Goal: Transaction & Acquisition: Purchase product/service

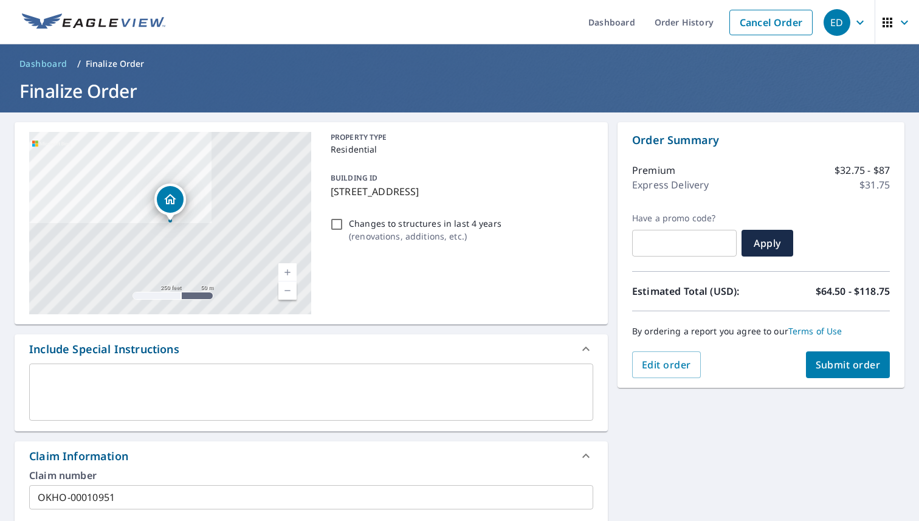
click at [168, 207] on div "Dropped pin, building 1, Residential property, 10312 SW 28th St Yukon, OK 73099" at bounding box center [170, 199] width 27 height 27
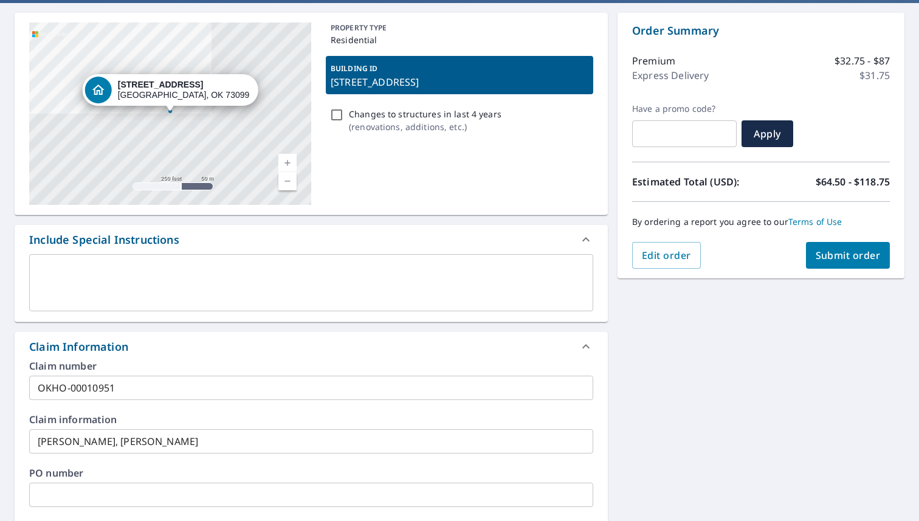
scroll to position [89, 0]
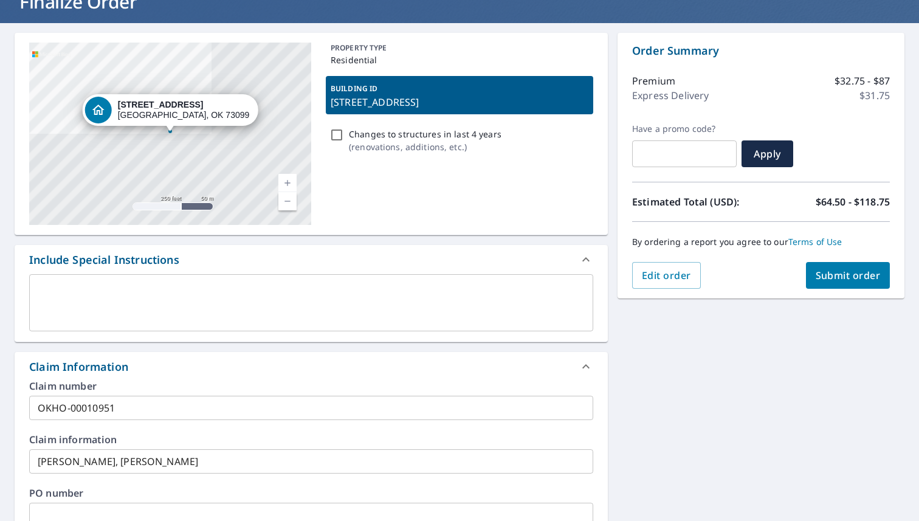
click at [673, 116] on div "Premium $32.75 - $87 Express Delivery $31.75" at bounding box center [761, 91] width 258 height 64
click at [688, 282] on button "Edit order" at bounding box center [666, 275] width 69 height 27
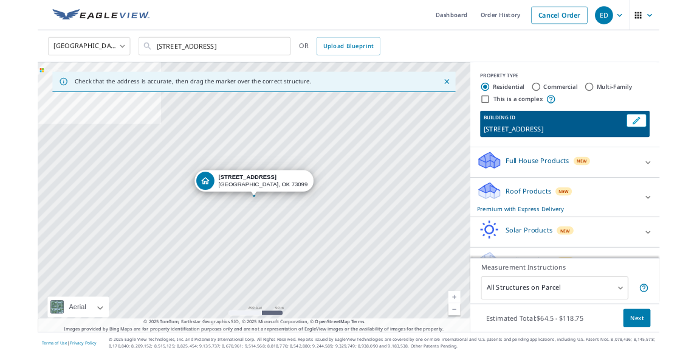
scroll to position [30, 0]
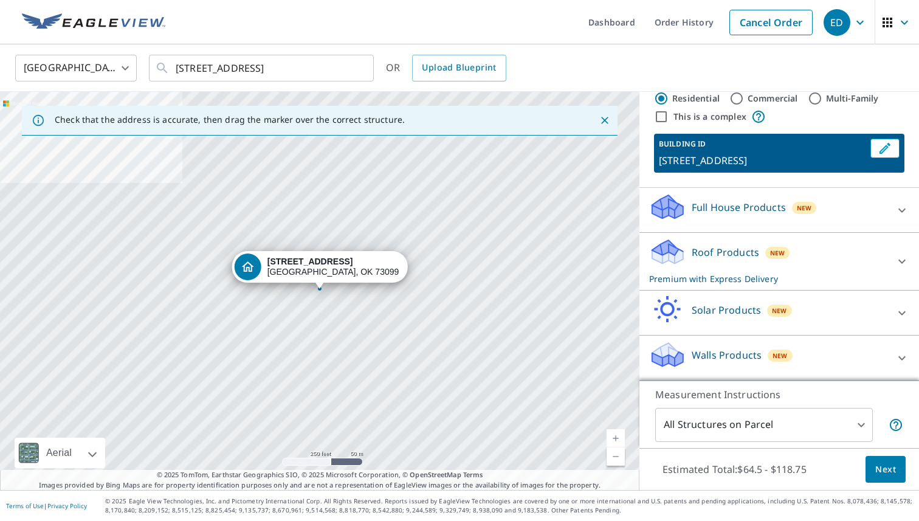
click at [697, 251] on p "Roof Products" at bounding box center [725, 252] width 67 height 15
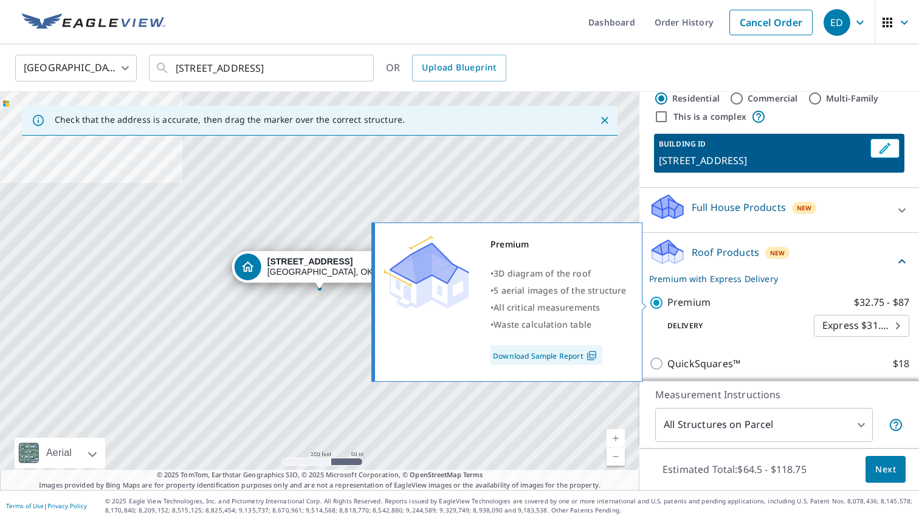
click at [547, 356] on link "Download Sample Report" at bounding box center [547, 354] width 112 height 19
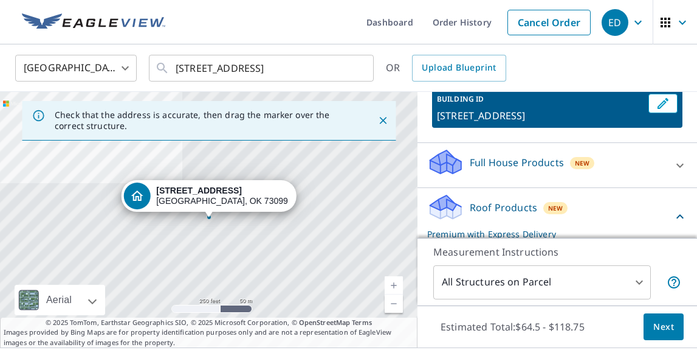
scroll to position [77, 0]
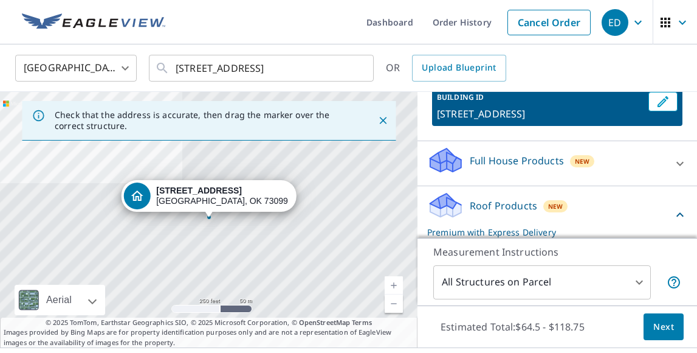
click at [542, 162] on p "Full House Products" at bounding box center [517, 160] width 94 height 15
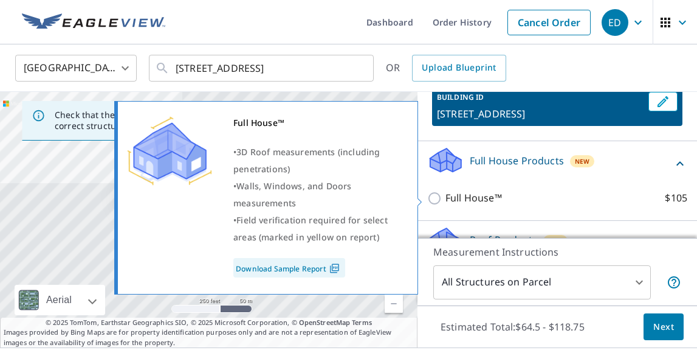
click at [320, 265] on link "Download Sample Report" at bounding box center [289, 267] width 112 height 19
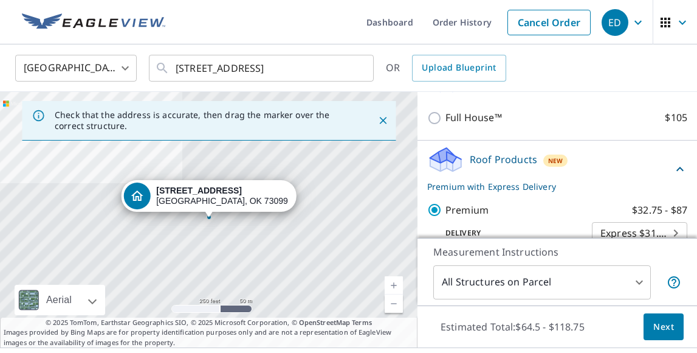
scroll to position [164, 0]
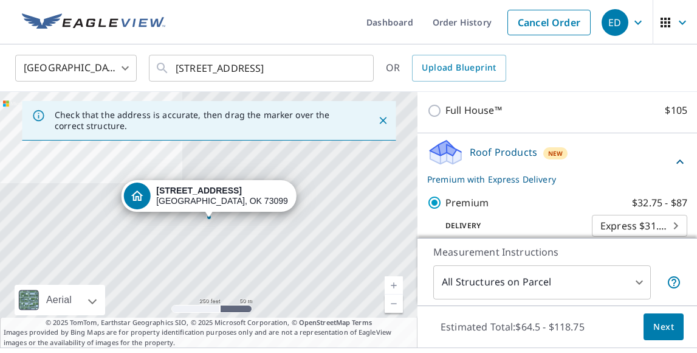
click at [472, 154] on p "Roof Products" at bounding box center [503, 152] width 67 height 15
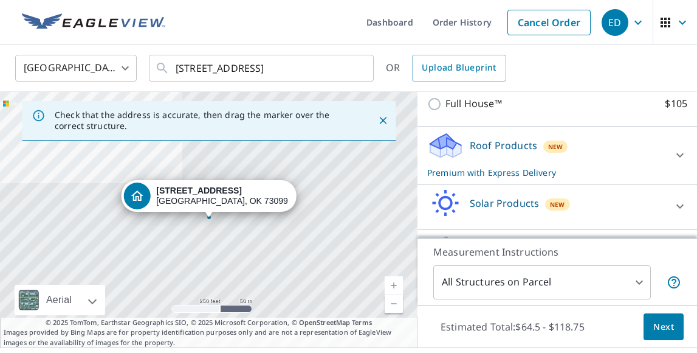
scroll to position [168, 0]
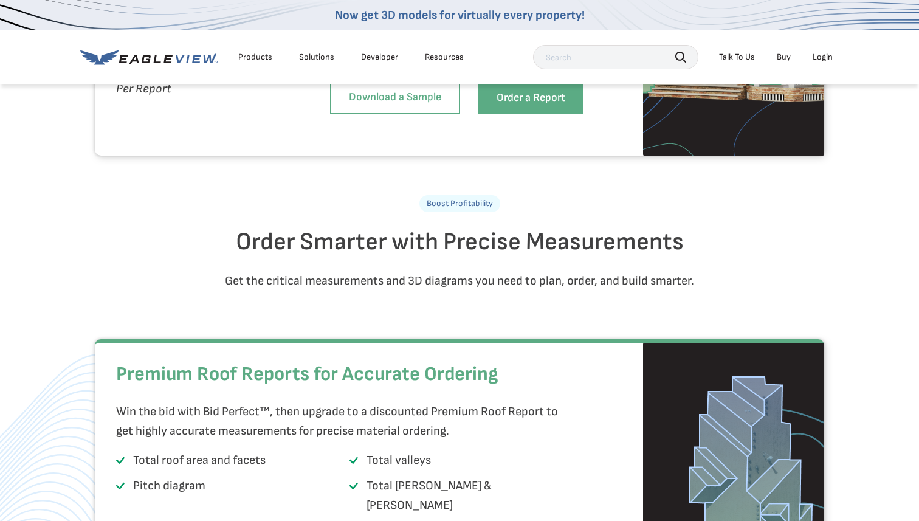
scroll to position [1517, 0]
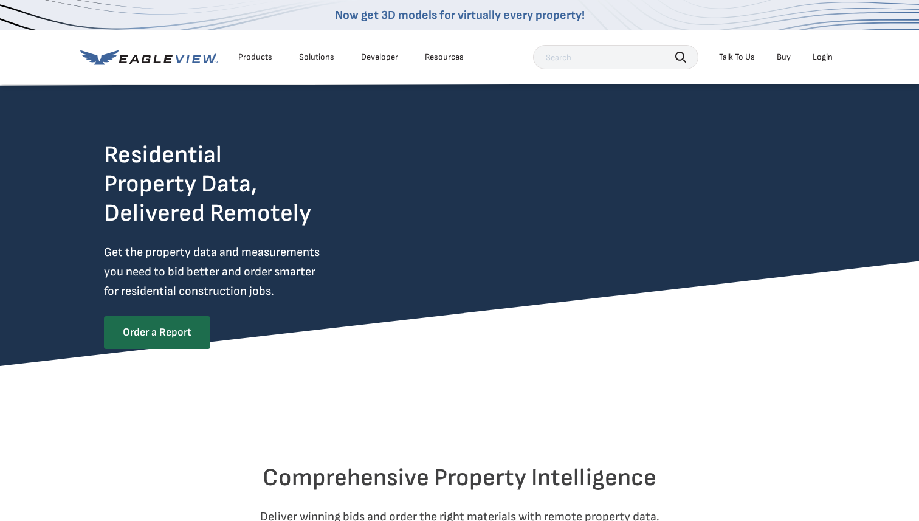
click at [327, 53] on div "Solutions" at bounding box center [316, 57] width 35 height 11
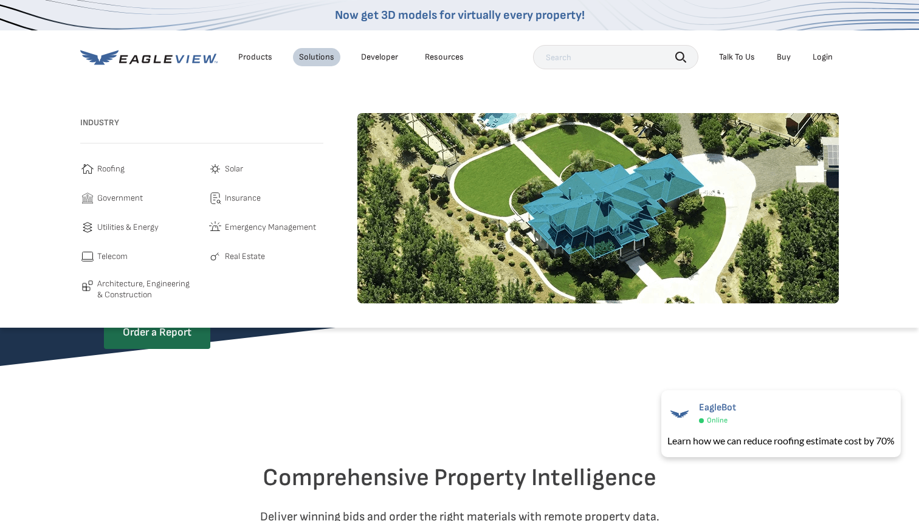
click at [100, 171] on span "Roofing" at bounding box center [110, 169] width 27 height 15
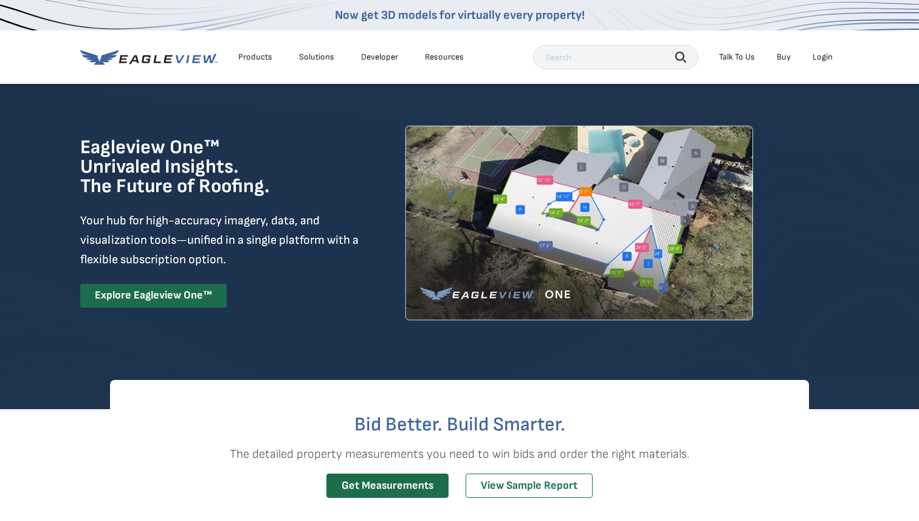
scroll to position [1, 0]
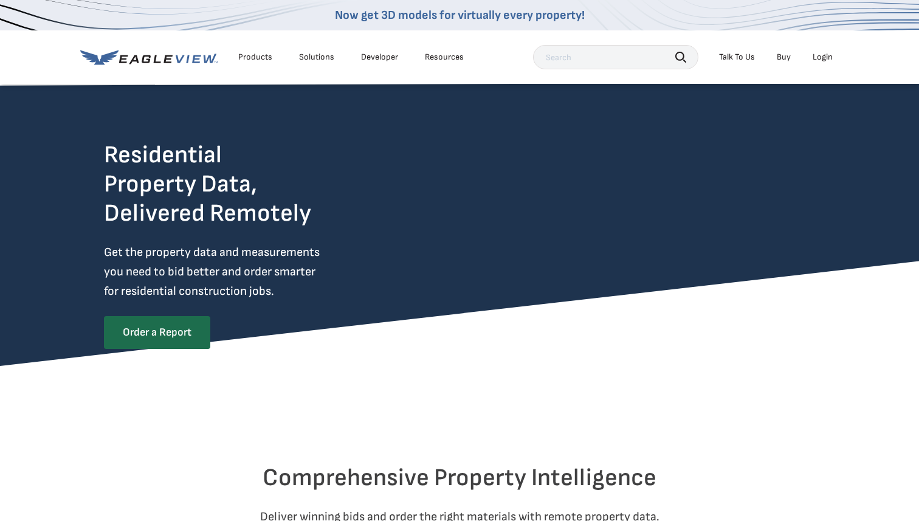
scroll to position [1, 0]
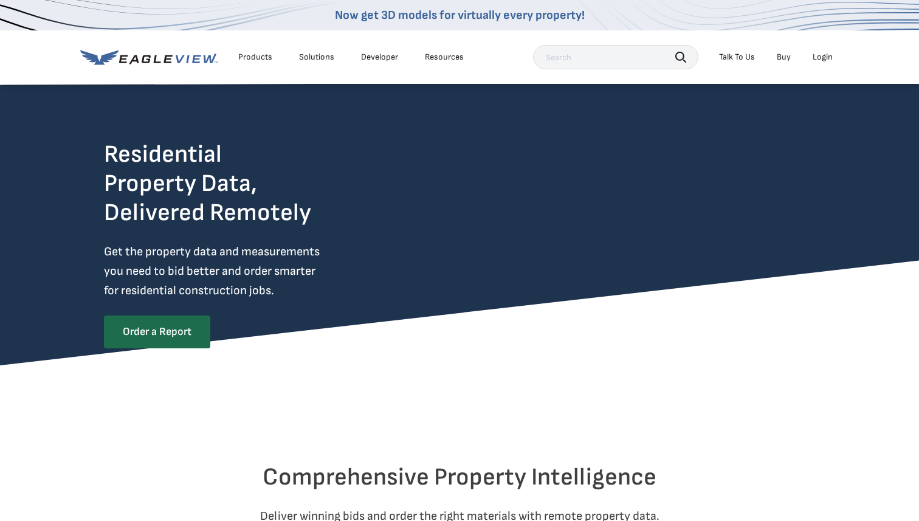
click at [300, 41] on div "Products Solutions Developer Resources Search Talk To Us Buy Login" at bounding box center [459, 56] width 759 height 53
click at [308, 51] on li "Solutions" at bounding box center [316, 57] width 47 height 18
click at [309, 60] on div "Solutions" at bounding box center [316, 57] width 35 height 11
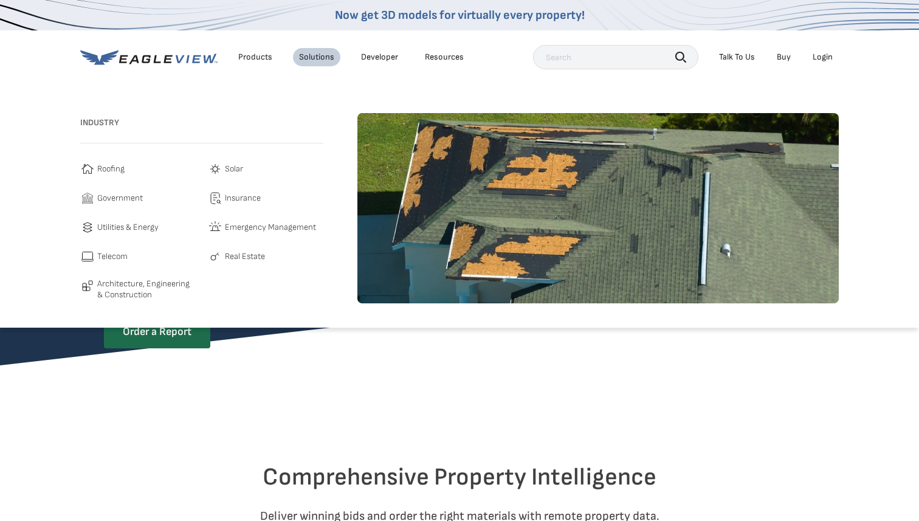
click at [232, 199] on span "Insurance" at bounding box center [243, 198] width 36 height 15
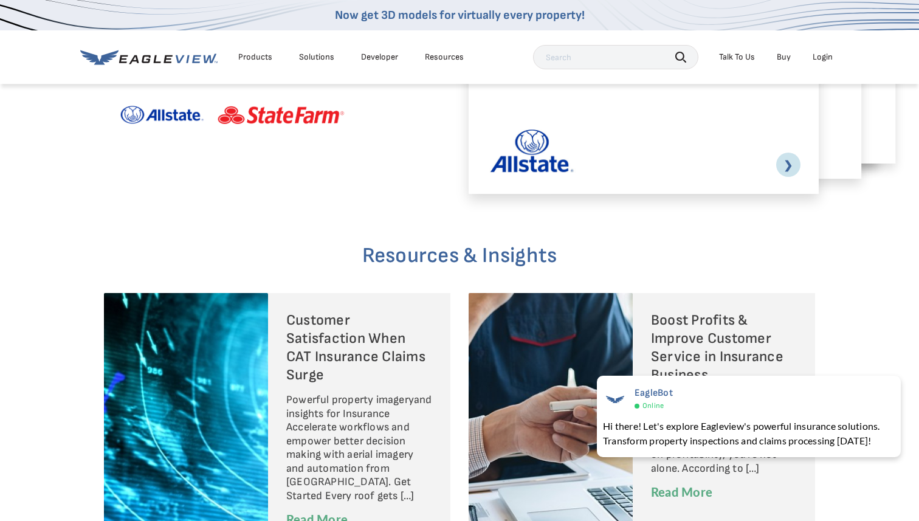
scroll to position [2840, 0]
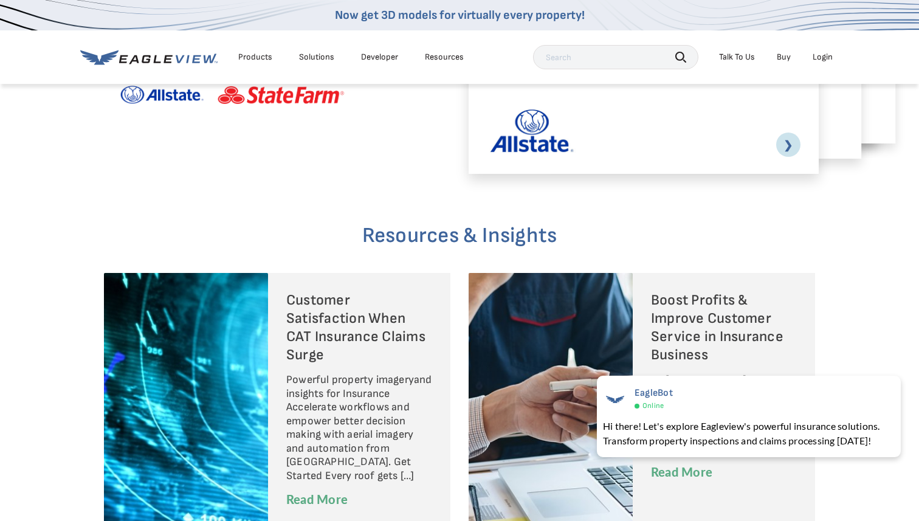
click at [347, 169] on div "Customer Success Stories Explore Case Studies Bonnie Lee Vice President Propert…" at bounding box center [459, 22] width 919 height 340
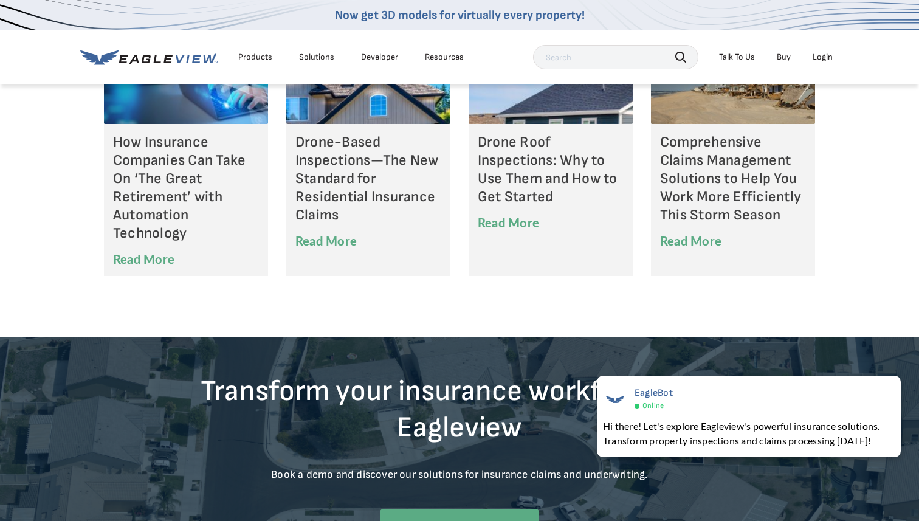
scroll to position [3521, 0]
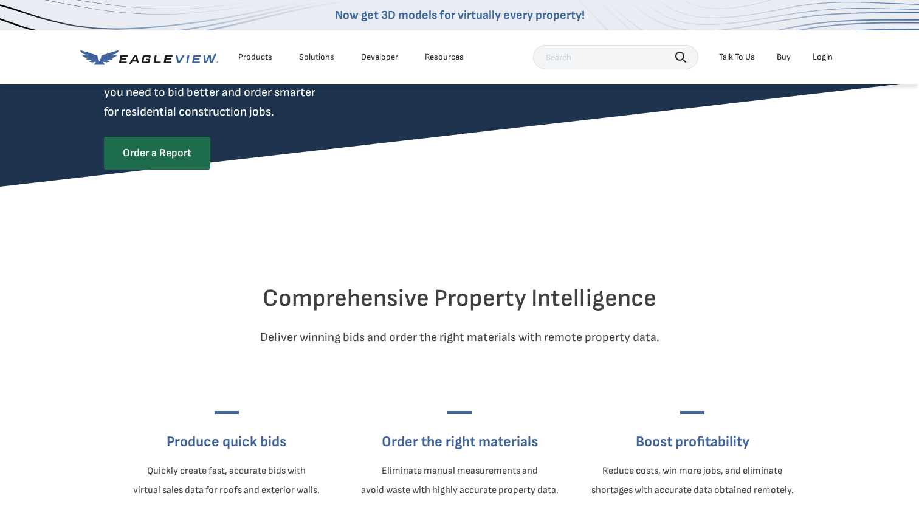
scroll to position [184, 0]
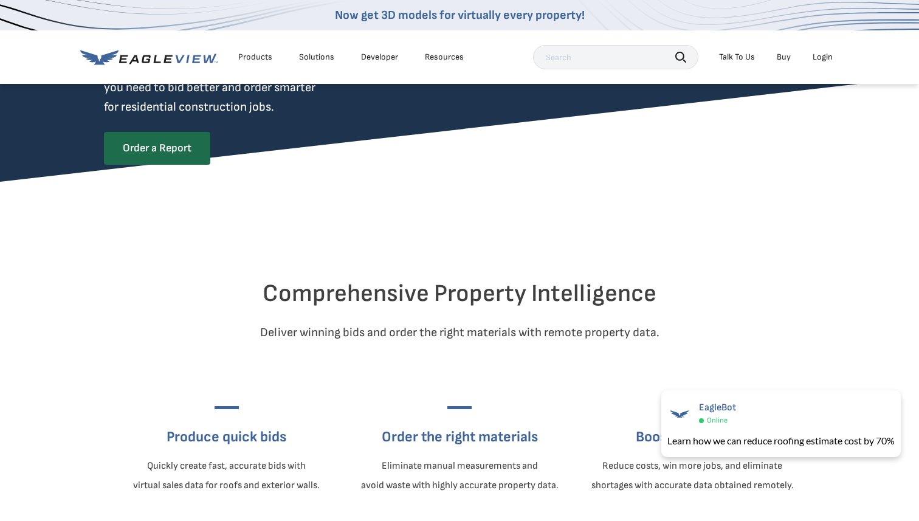
click at [263, 56] on div "Products" at bounding box center [255, 57] width 34 height 11
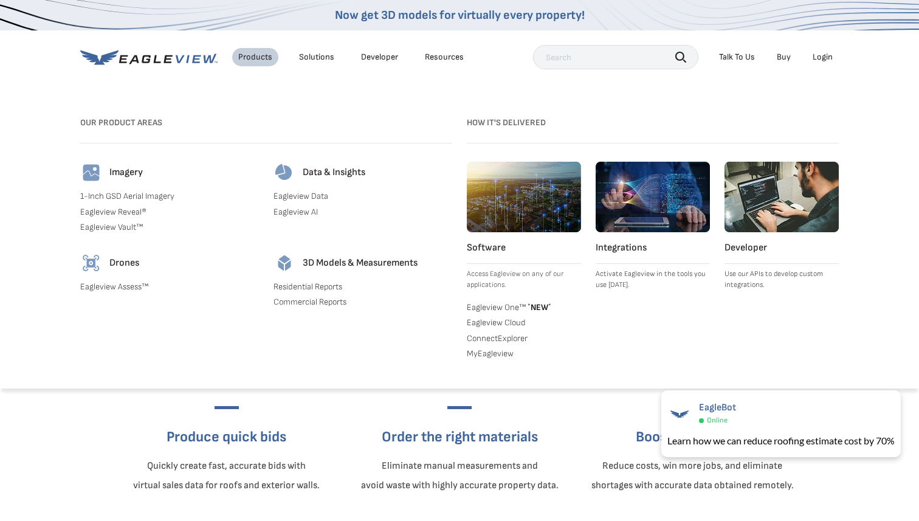
click at [135, 284] on link "Eagleview Assess™" at bounding box center [169, 286] width 179 height 11
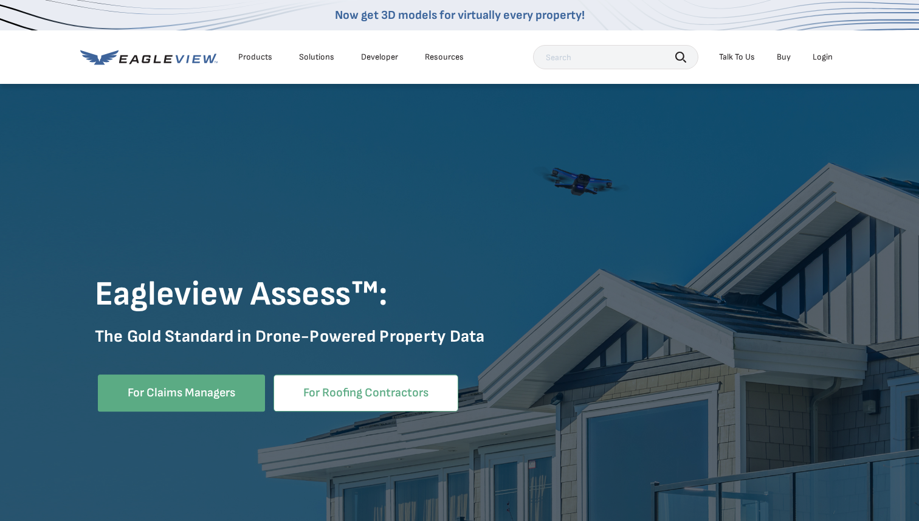
click at [322, 394] on link "For Roofing Contractors" at bounding box center [366, 392] width 185 height 37
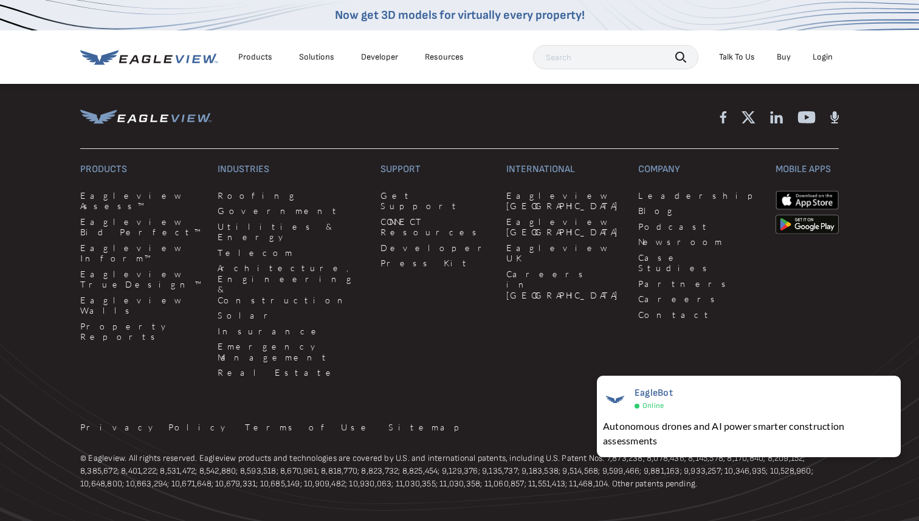
scroll to position [3857, 0]
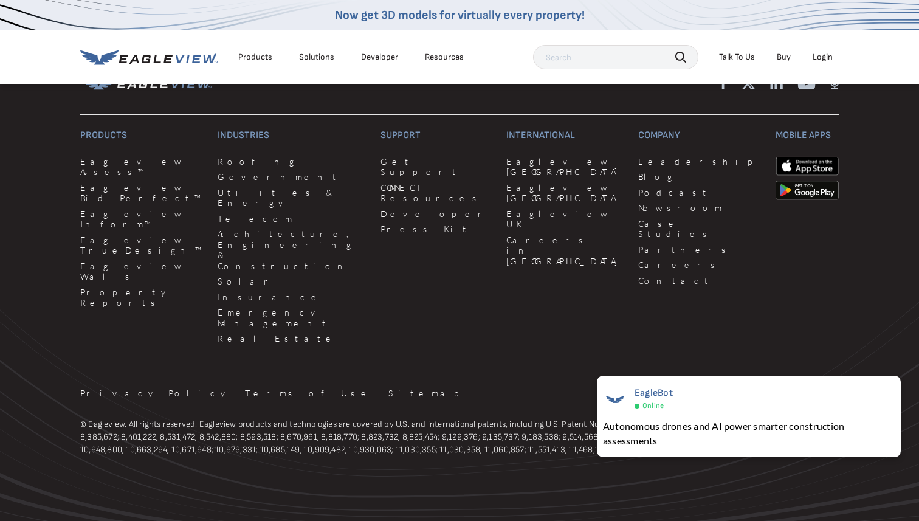
click at [318, 51] on li "Solutions" at bounding box center [316, 57] width 47 height 18
click at [320, 60] on div "Solutions" at bounding box center [316, 57] width 35 height 11
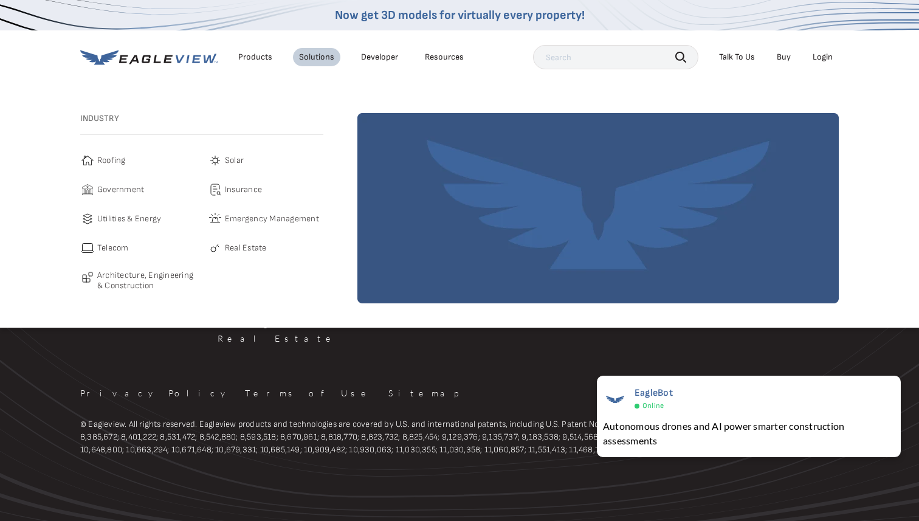
click at [317, 58] on div "Solutions" at bounding box center [316, 57] width 35 height 11
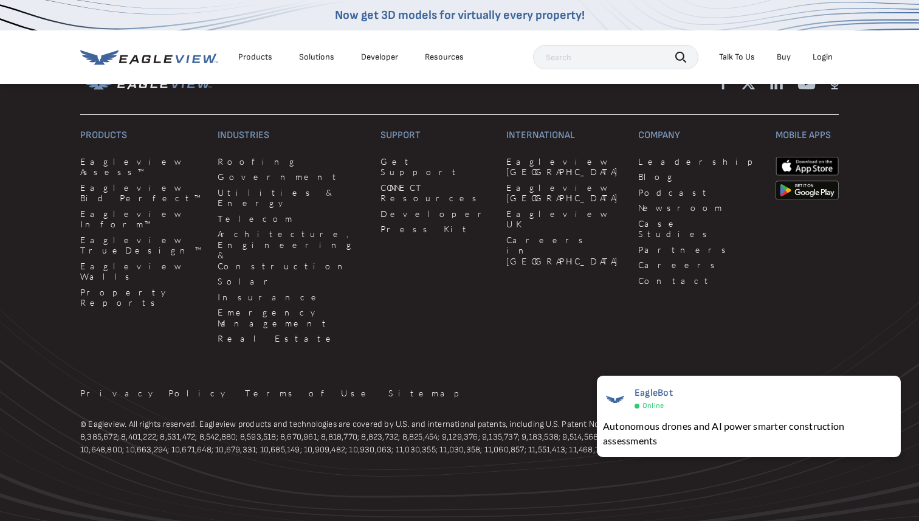
click at [315, 60] on div "Solutions" at bounding box center [316, 57] width 35 height 11
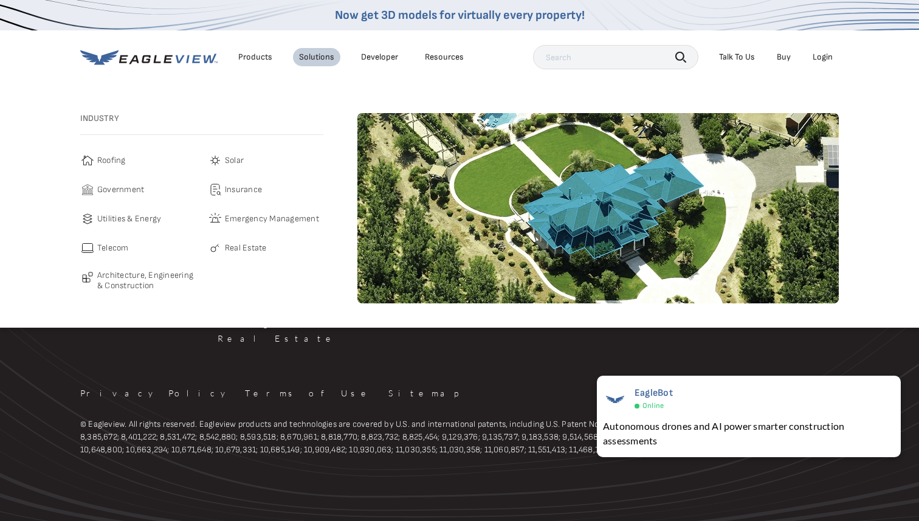
click at [117, 156] on span "Roofing" at bounding box center [111, 160] width 29 height 15
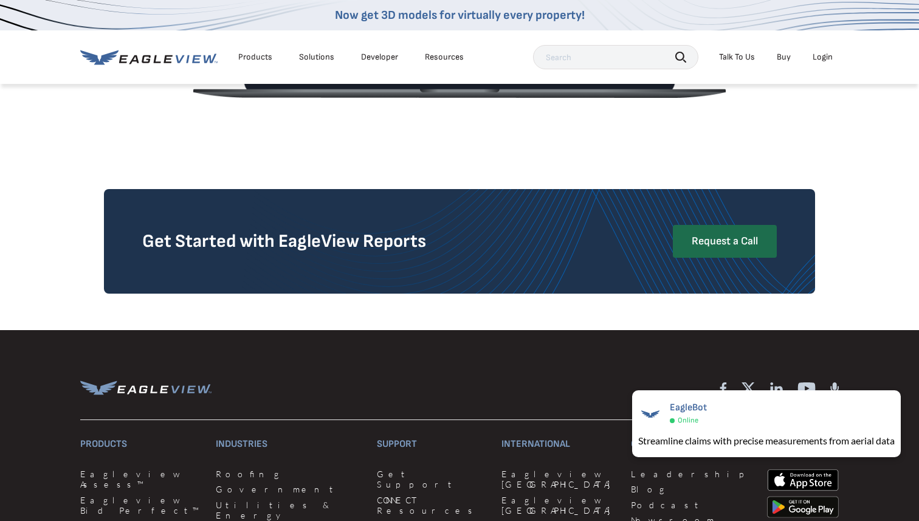
scroll to position [2394, 0]
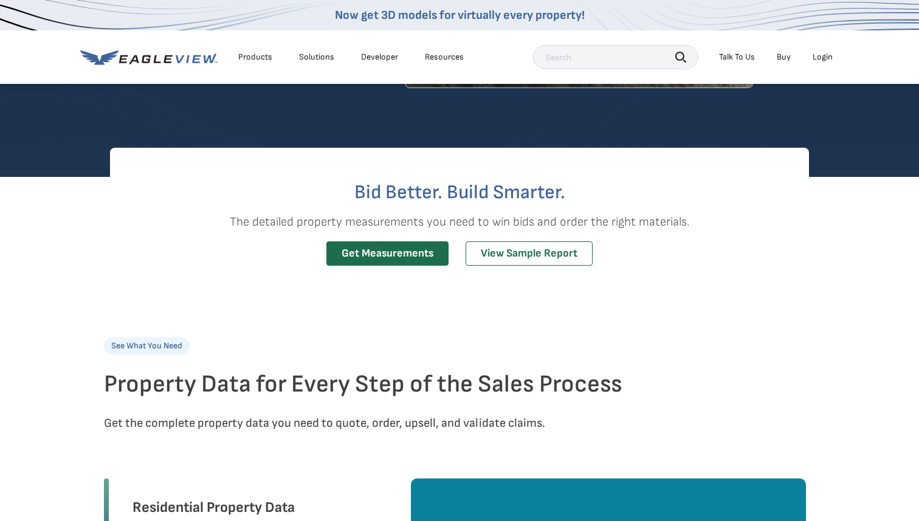
scroll to position [240, 0]
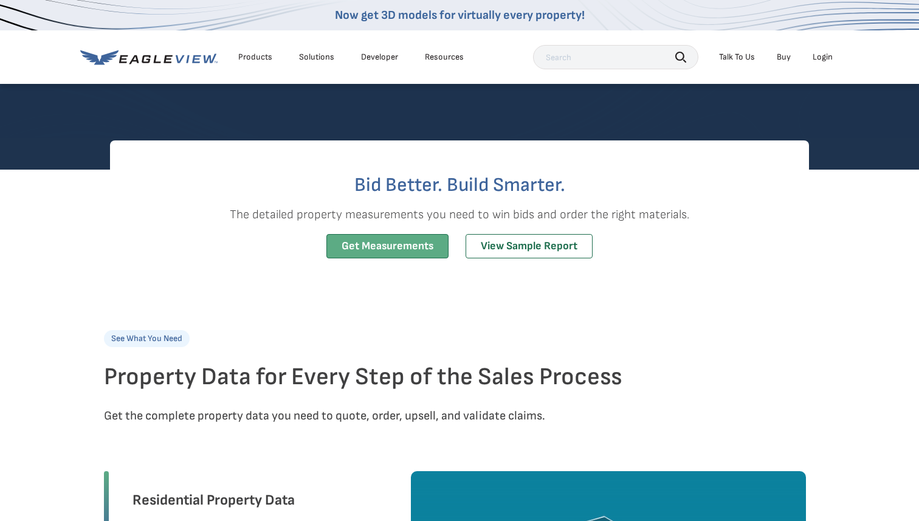
click at [344, 247] on link "Get Measurements" at bounding box center [387, 246] width 122 height 25
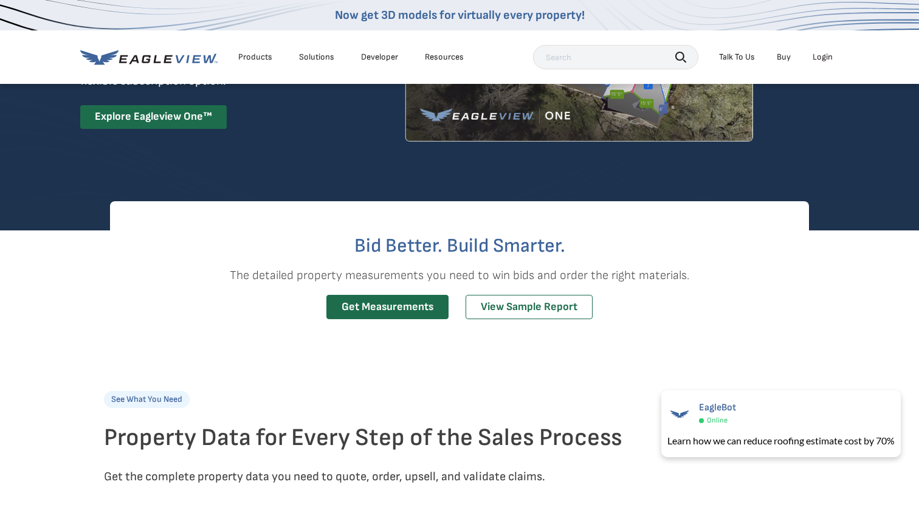
scroll to position [264, 0]
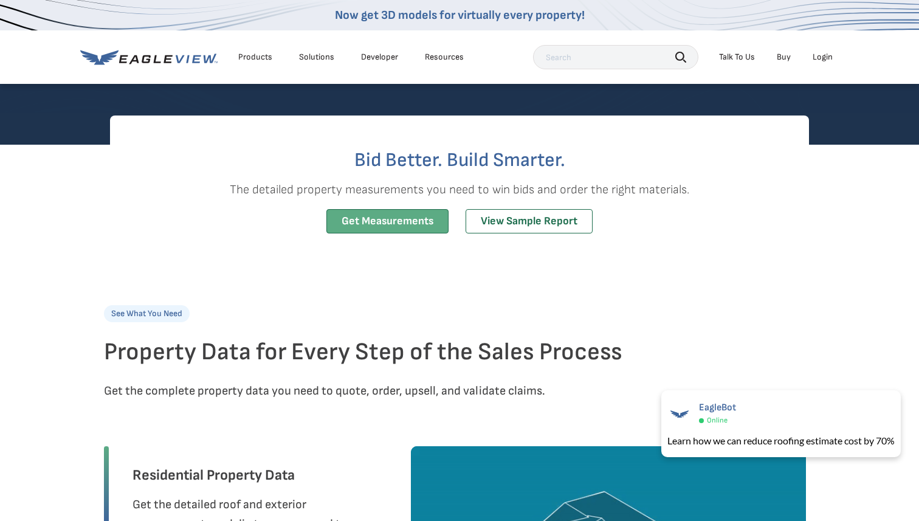
click at [384, 218] on link "Get Measurements" at bounding box center [387, 221] width 122 height 25
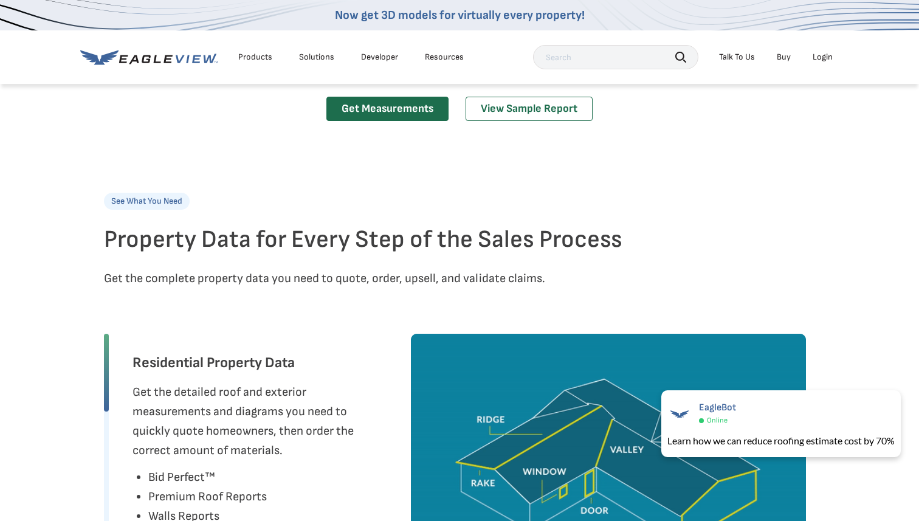
scroll to position [384, 0]
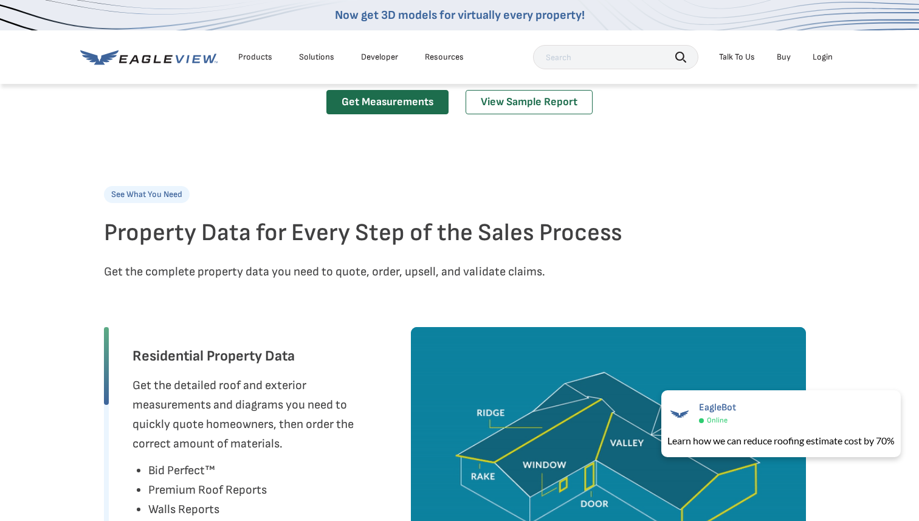
drag, startPoint x: 677, startPoint y: 201, endPoint x: 712, endPoint y: 91, distance: 114.8
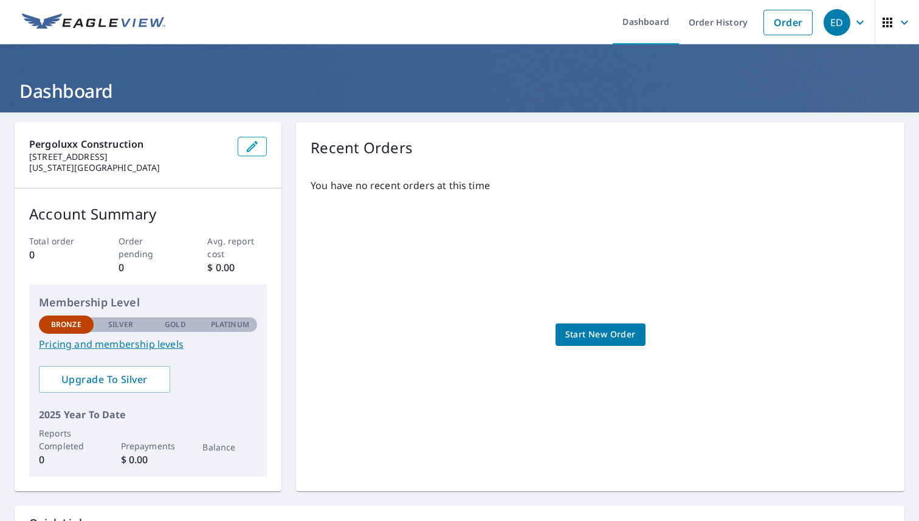
scroll to position [109, 0]
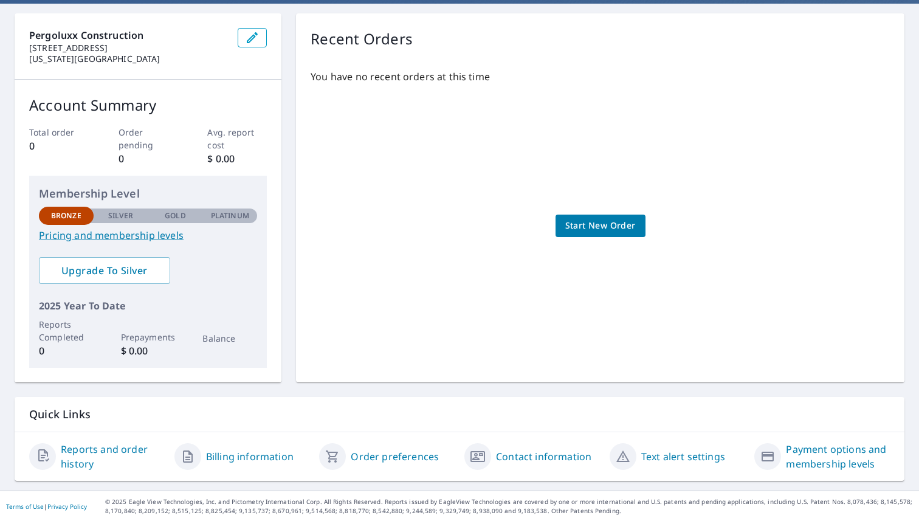
click at [601, 218] on span "Start New Order" at bounding box center [600, 225] width 71 height 15
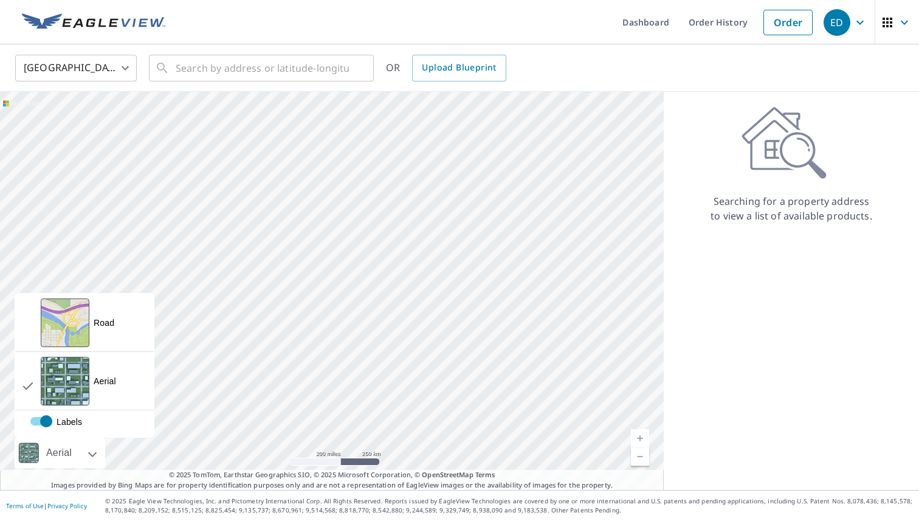
click at [74, 446] on div "Aerial" at bounding box center [59, 453] width 33 height 30
click at [74, 320] on div "View aerial and more..." at bounding box center [65, 322] width 49 height 49
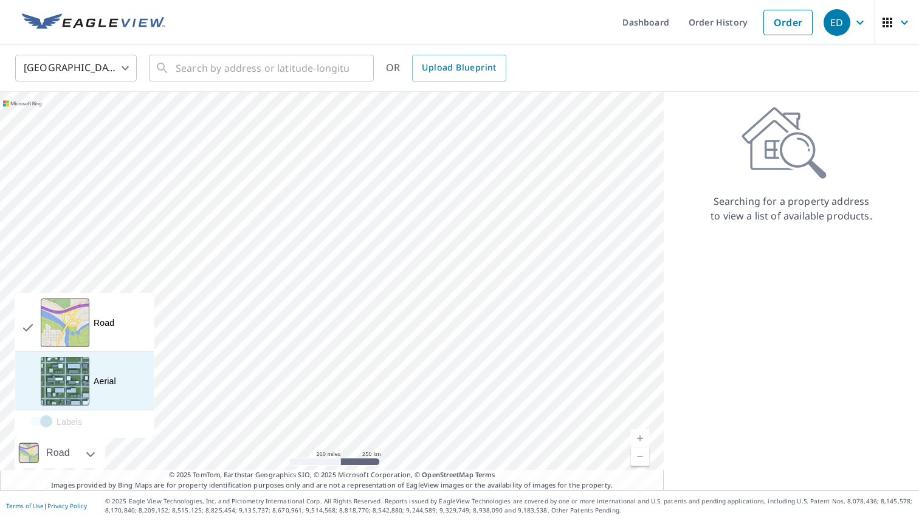
click at [65, 379] on div "View aerial and more..." at bounding box center [65, 381] width 49 height 49
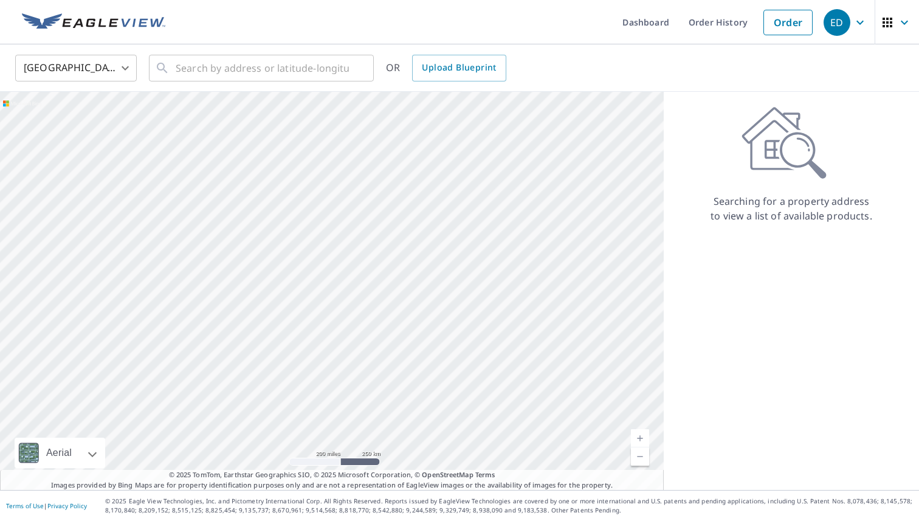
click at [314, 308] on div at bounding box center [332, 291] width 664 height 398
click at [314, 314] on div at bounding box center [332, 291] width 664 height 398
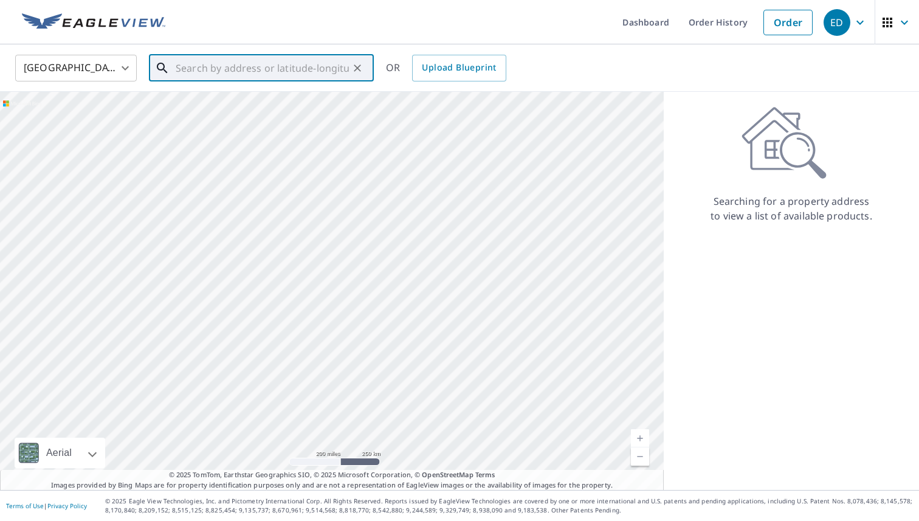
click at [220, 64] on input "text" at bounding box center [262, 68] width 173 height 34
click at [222, 111] on p "[US_STATE][GEOGRAPHIC_DATA]" at bounding box center [268, 117] width 191 height 12
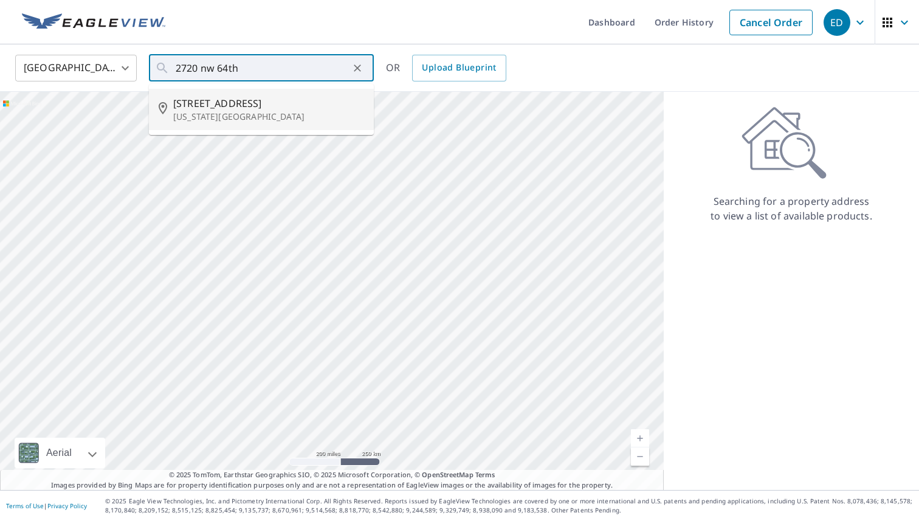
type input "2720 Nw 64th St Oklahoma City, OK 73116"
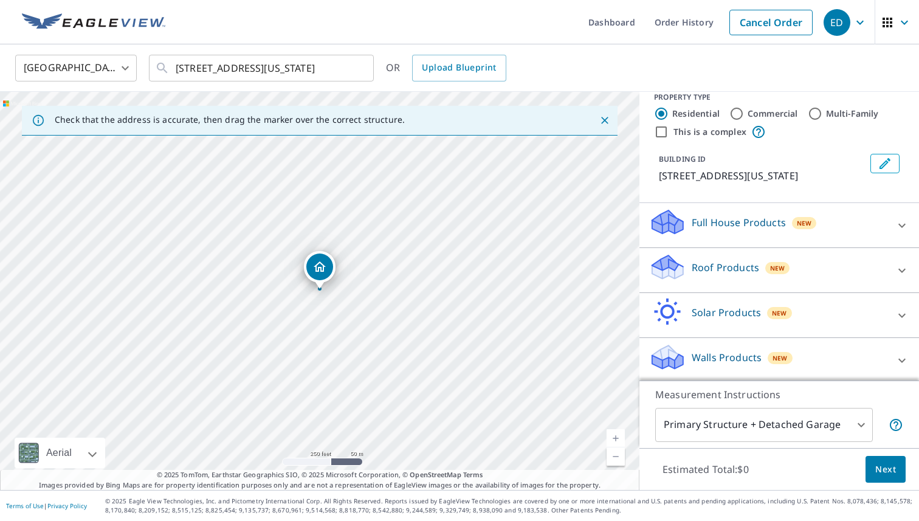
scroll to position [17, 0]
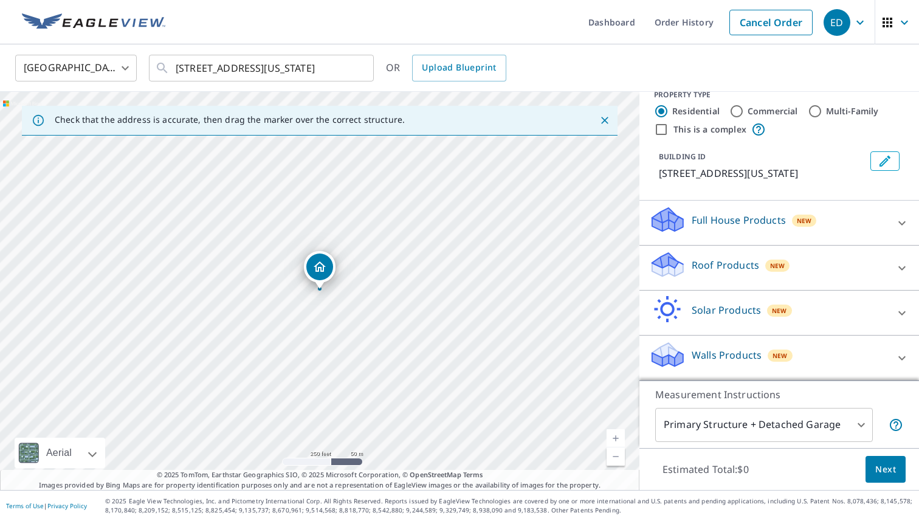
click at [697, 246] on div "Roof Products New Premium $32.75 - $87 QuickSquares™ $18 Gutter $13.75 Bid Perf…" at bounding box center [780, 268] width 280 height 45
click at [697, 231] on div "Full House Products New" at bounding box center [768, 222] width 238 height 35
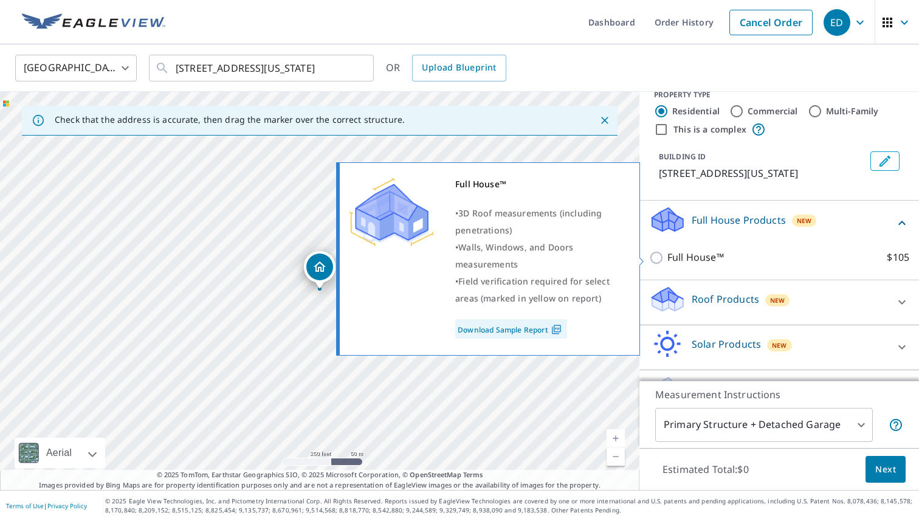
scroll to position [15, 0]
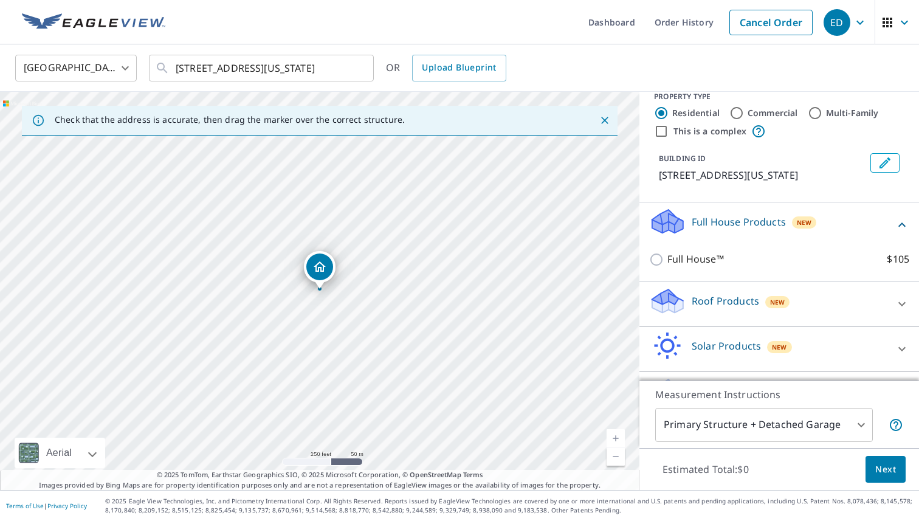
click at [672, 289] on icon at bounding box center [667, 301] width 36 height 29
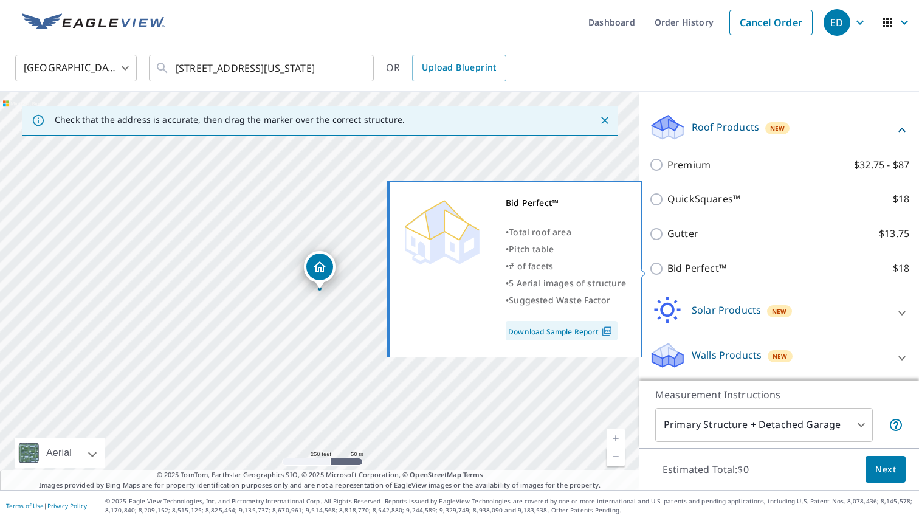
scroll to position [191, 0]
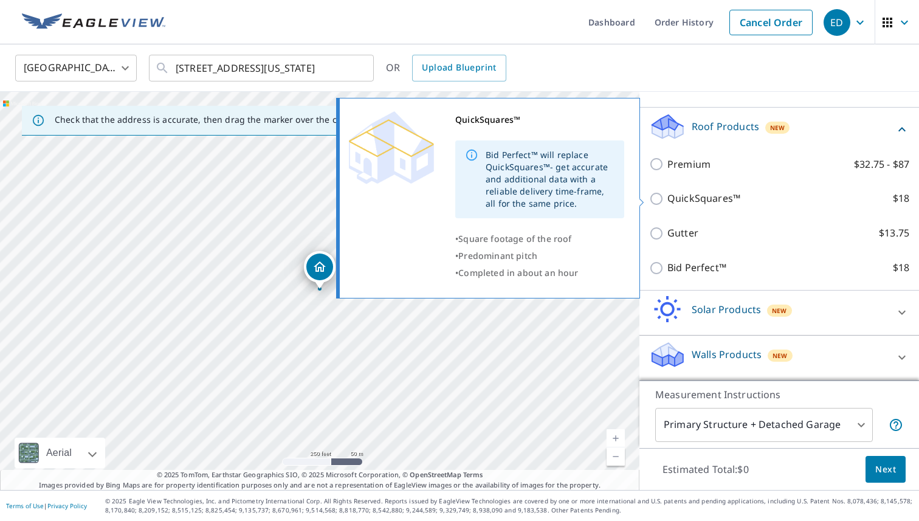
drag, startPoint x: 661, startPoint y: 232, endPoint x: 656, endPoint y: 201, distance: 32.0
click at [656, 201] on div "Premium $32.75 - $87 QuickSquares™ $18 Gutter $13.75 Bid Perfect™ $18" at bounding box center [779, 216] width 260 height 138
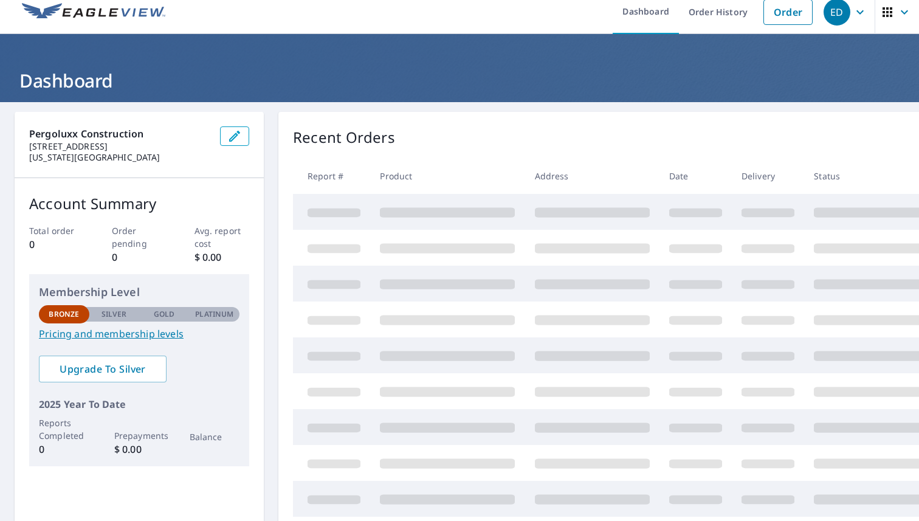
scroll to position [12, 0]
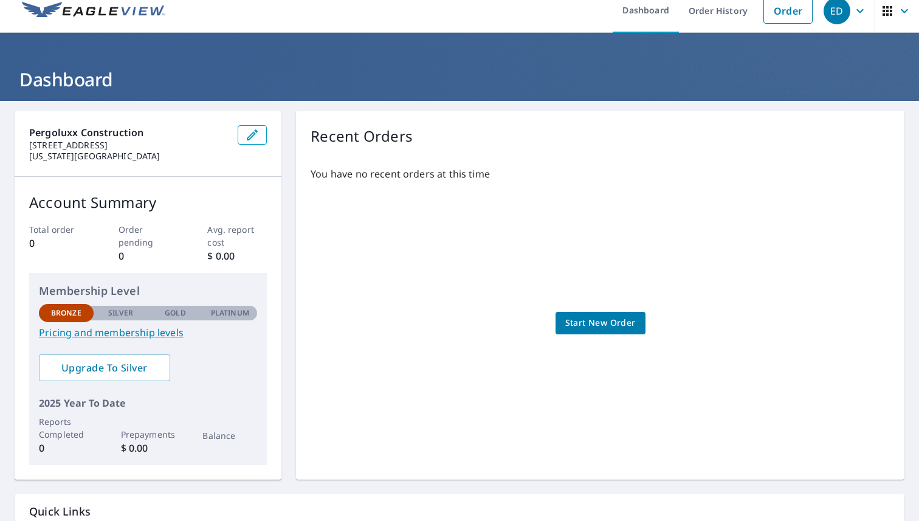
click at [116, 334] on link "Pricing and membership levels" at bounding box center [148, 332] width 218 height 15
click at [610, 324] on span "Start New Order" at bounding box center [600, 322] width 71 height 15
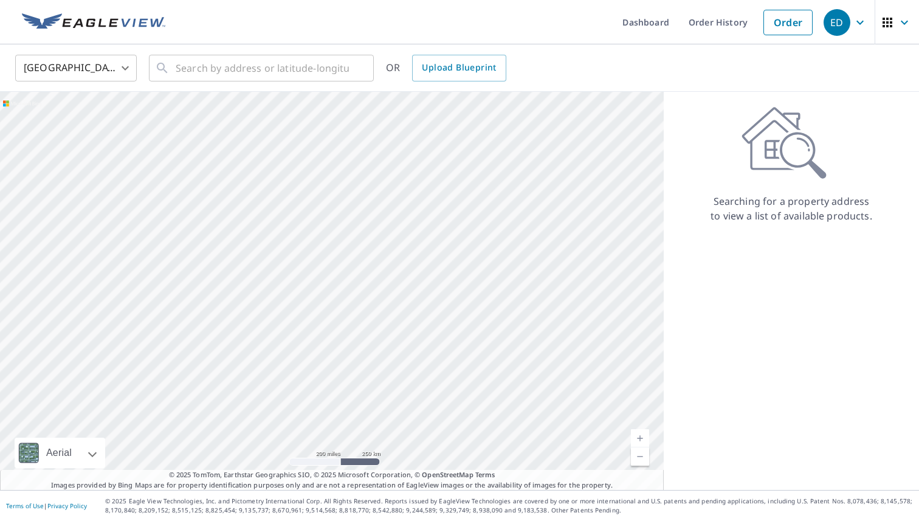
click at [306, 43] on ul "Dashboard Order History Order" at bounding box center [496, 22] width 646 height 44
click at [306, 48] on div "United States US ​ ​ OR Upload Blueprint" at bounding box center [459, 67] width 919 height 47
click at [306, 91] on div "United States US ​ ​ OR Upload Blueprint" at bounding box center [459, 67] width 919 height 47
click at [306, 88] on div "United States US ​ ​ OR Upload Blueprint" at bounding box center [459, 67] width 919 height 47
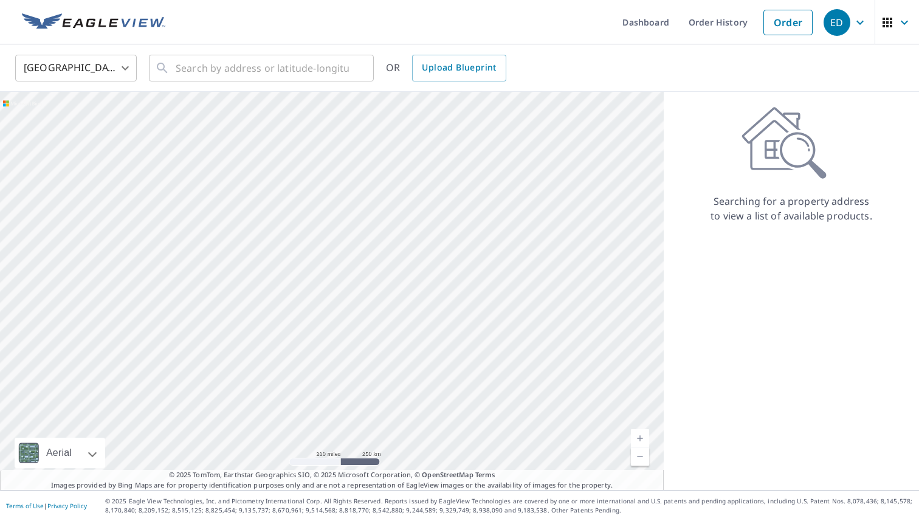
click at [306, 88] on div "United States US ​ ​ OR Upload Blueprint" at bounding box center [459, 67] width 919 height 47
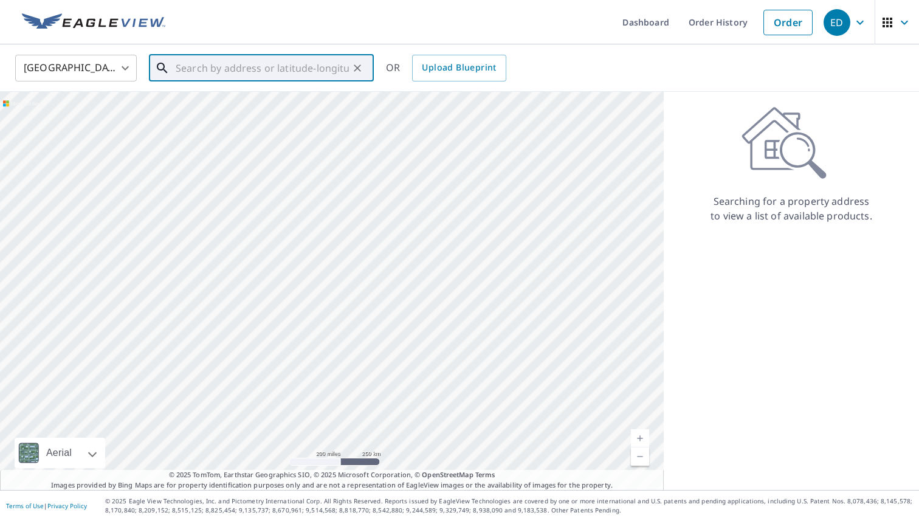
click at [314, 80] on input "text" at bounding box center [262, 68] width 173 height 34
click at [250, 112] on p "Oklahoma City, OK 73116" at bounding box center [268, 117] width 191 height 12
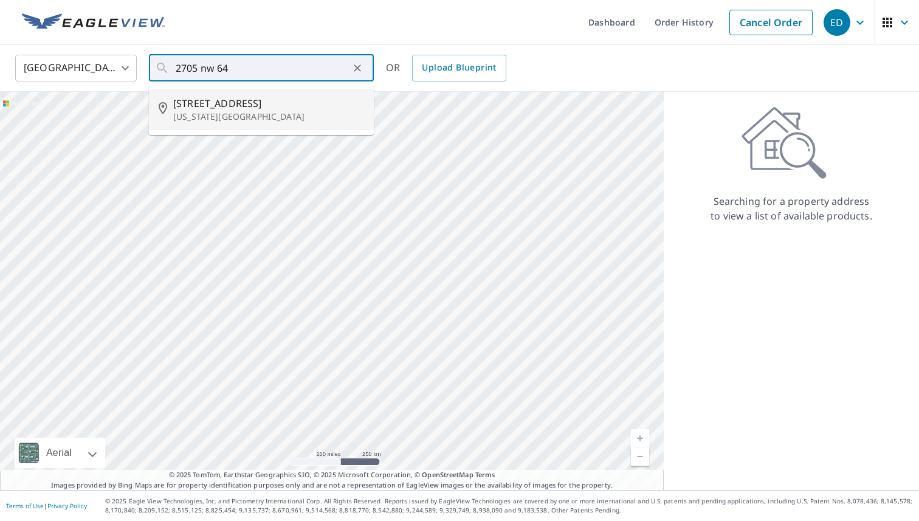
type input "2705 Nw 64th St Oklahoma City, OK 73116"
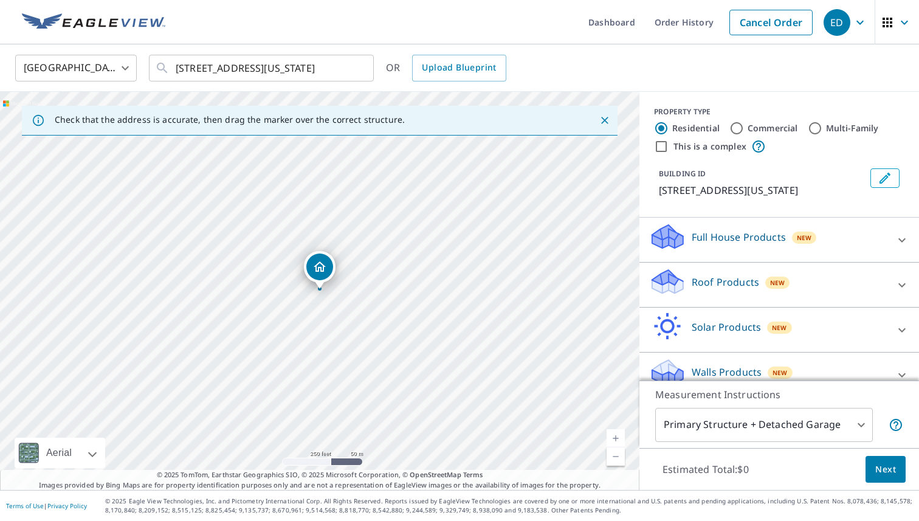
scroll to position [17, 0]
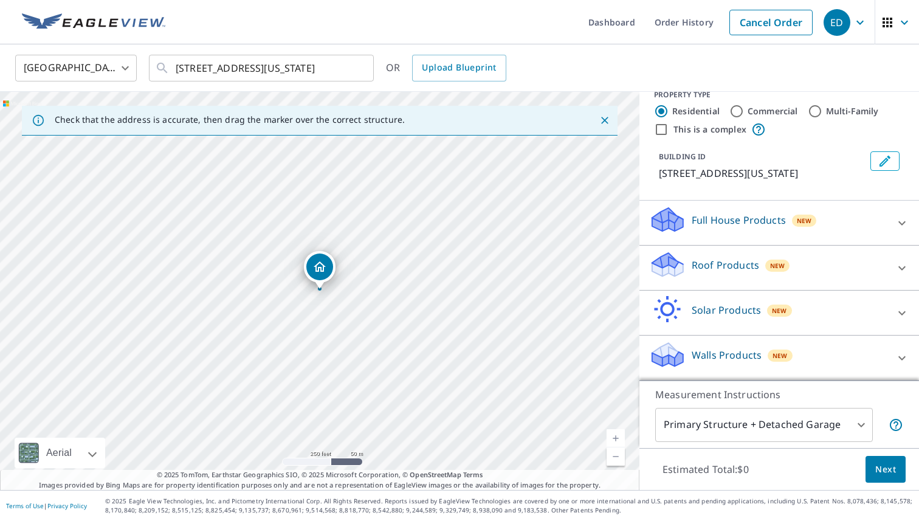
click at [703, 260] on p "Roof Products" at bounding box center [725, 265] width 67 height 15
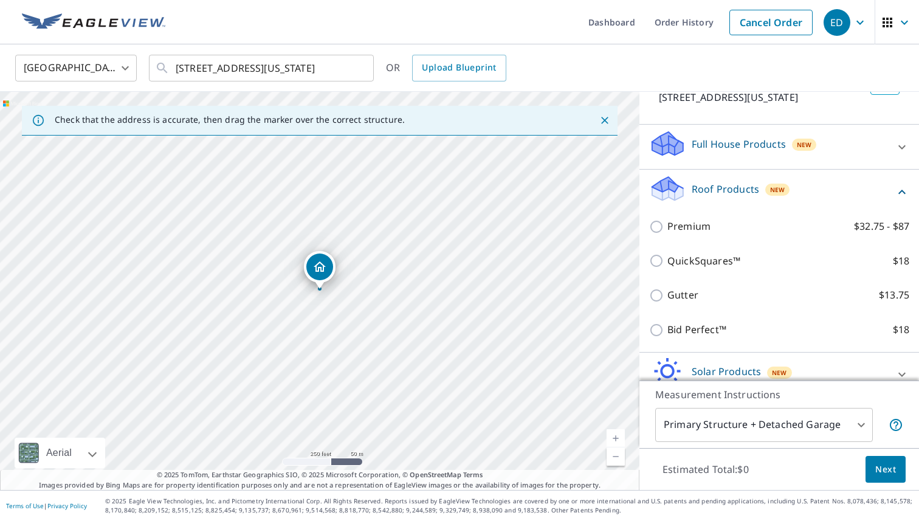
scroll to position [95, 0]
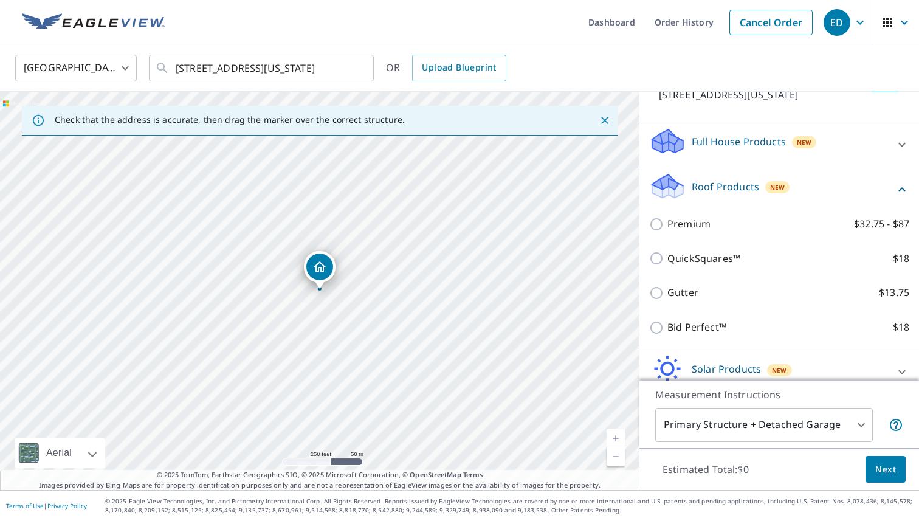
click at [717, 188] on p "Roof Products" at bounding box center [725, 186] width 67 height 15
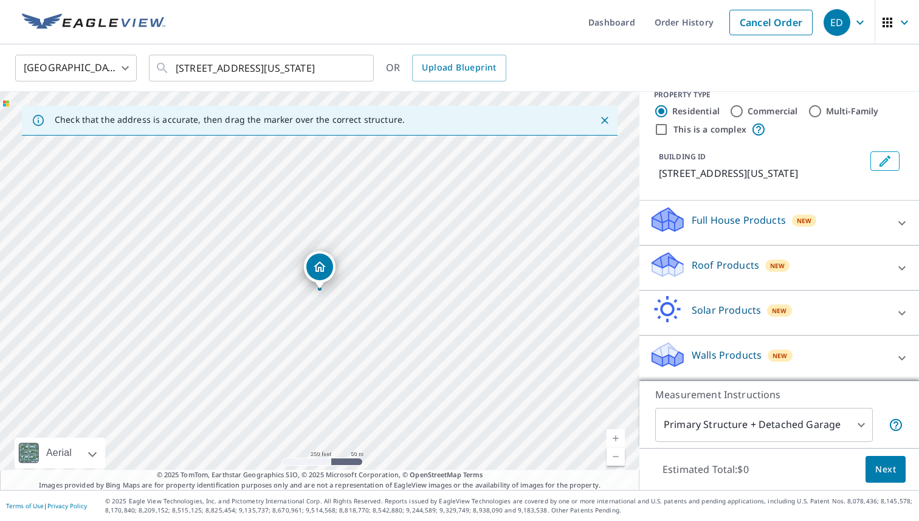
scroll to position [17, 0]
click at [736, 229] on div "Full House Products New" at bounding box center [768, 222] width 238 height 35
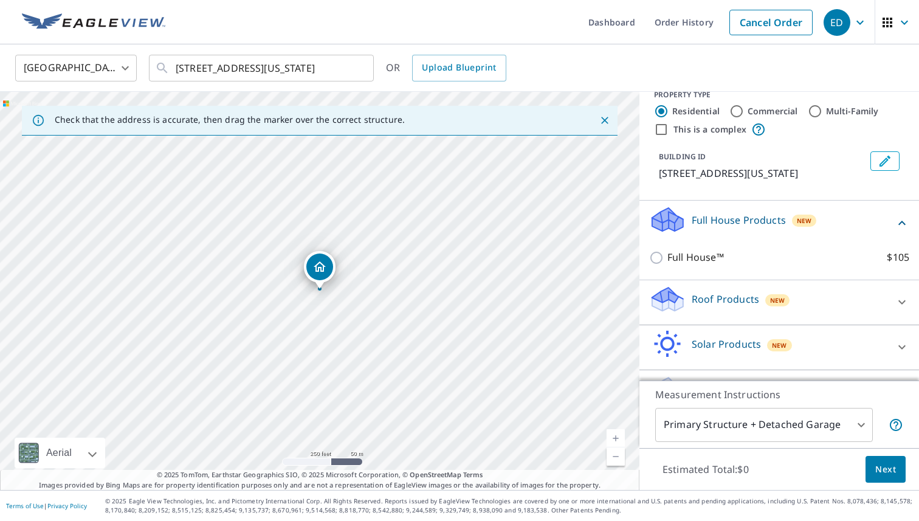
click at [736, 229] on div "Full House Products New" at bounding box center [772, 222] width 246 height 35
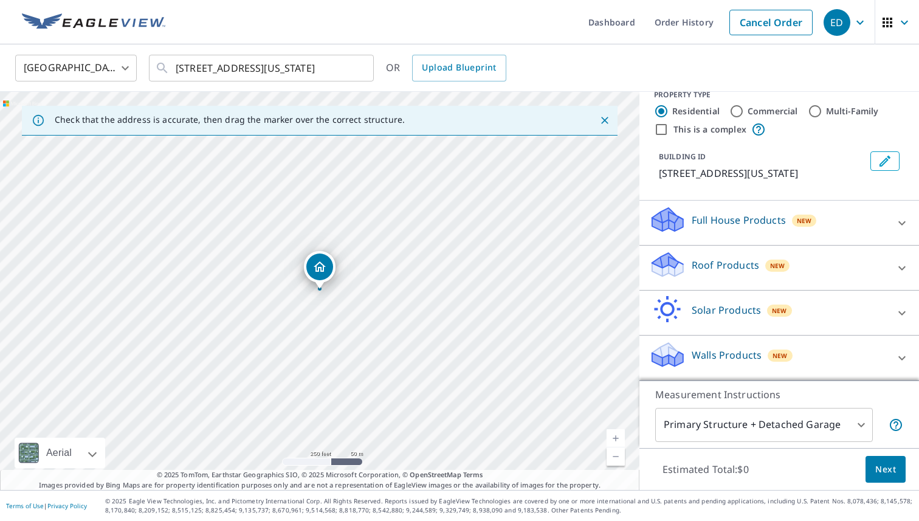
click at [728, 253] on div "Roof Products New" at bounding box center [768, 267] width 238 height 35
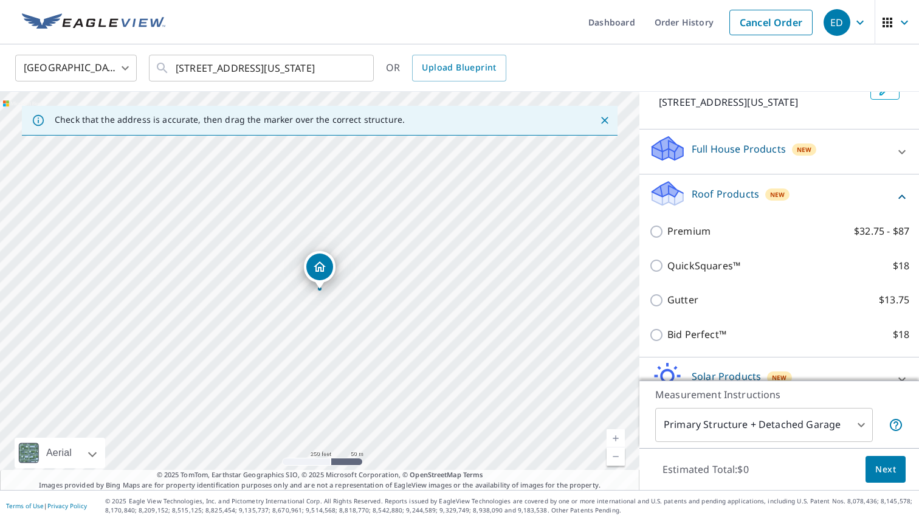
scroll to position [94, 0]
